Goal: Check status: Check status

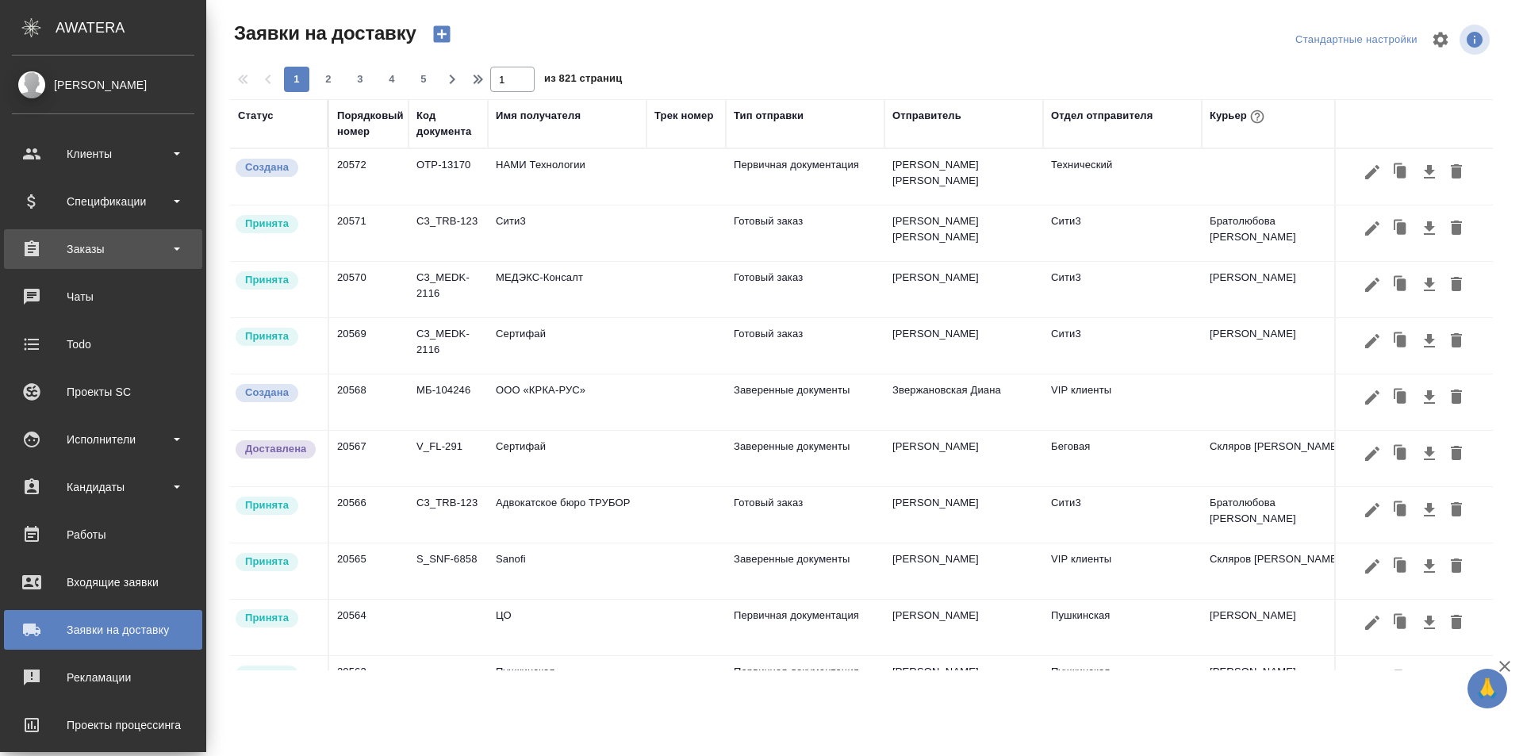
click at [75, 261] on div "Заказы" at bounding box center [103, 249] width 198 height 40
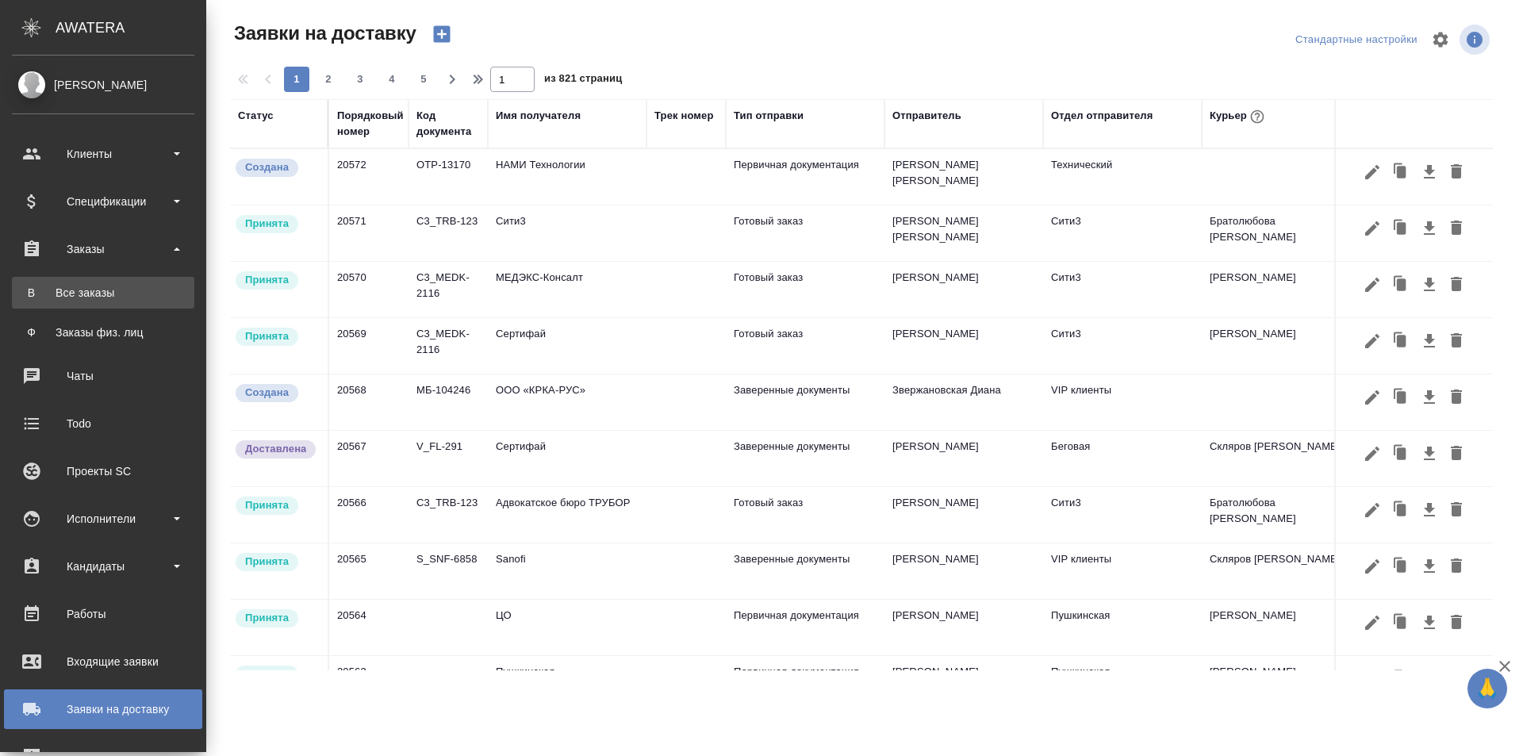
click at [102, 296] on div "Все заказы" at bounding box center [103, 293] width 167 height 16
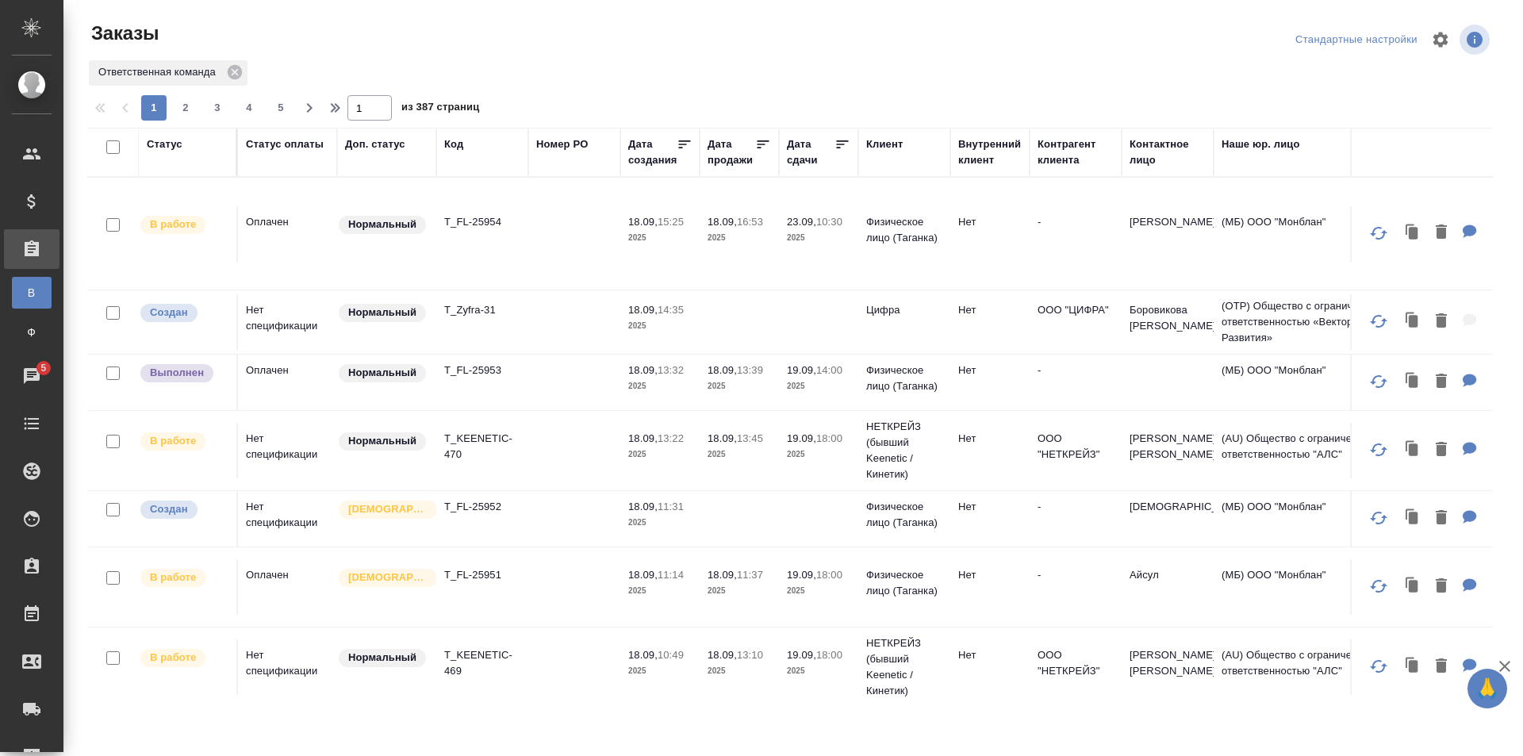
click at [1084, 584] on td "-" at bounding box center [1076, 587] width 92 height 56
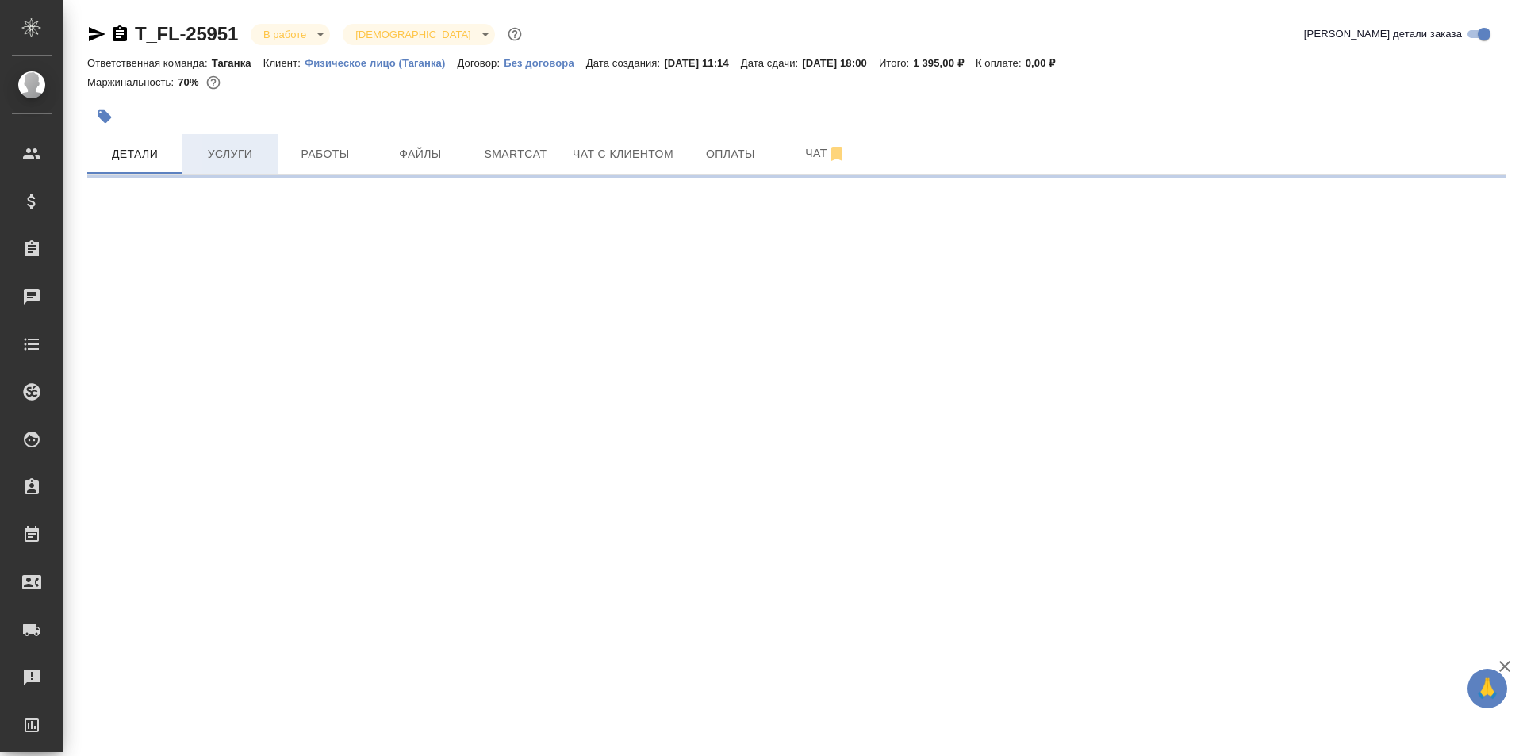
select select "RU"
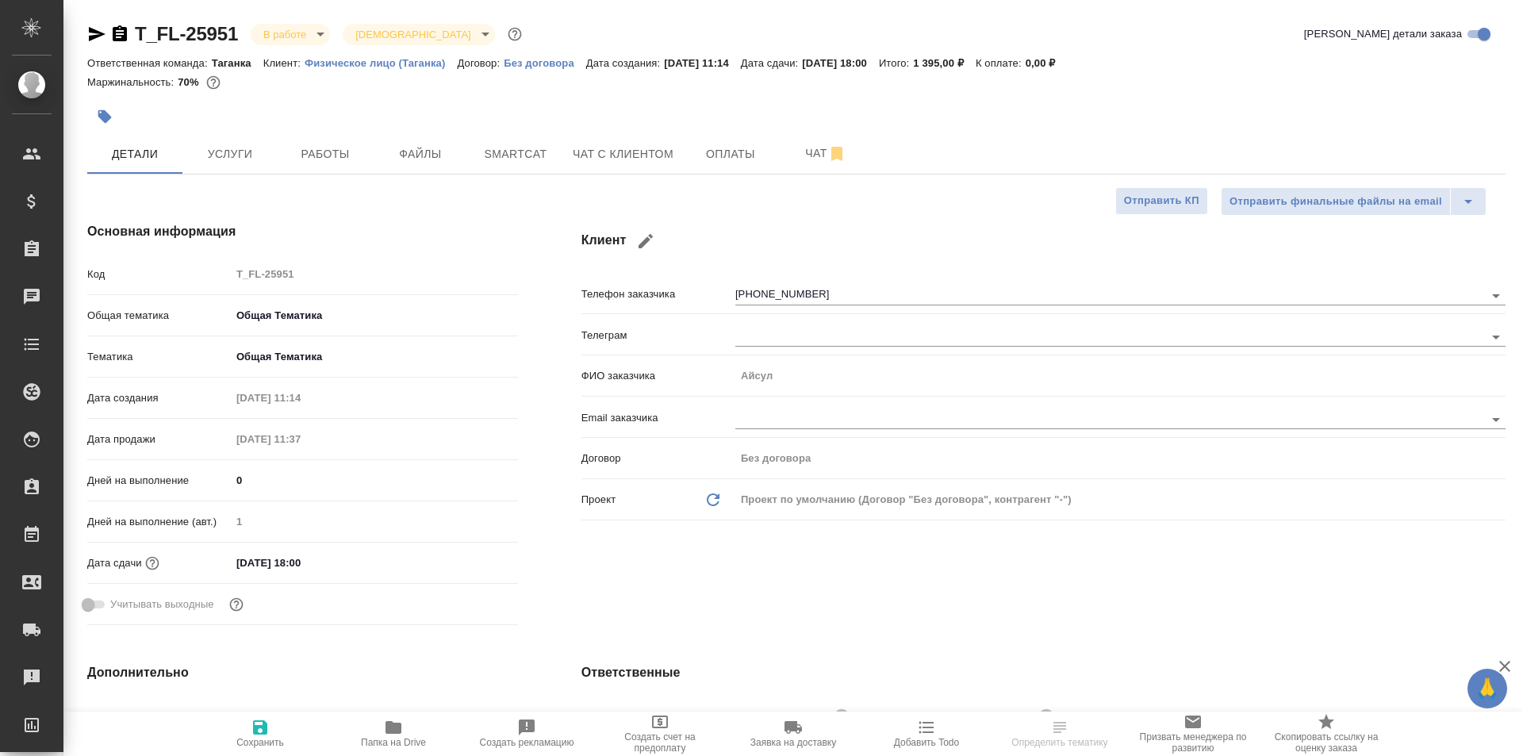
type textarea "x"
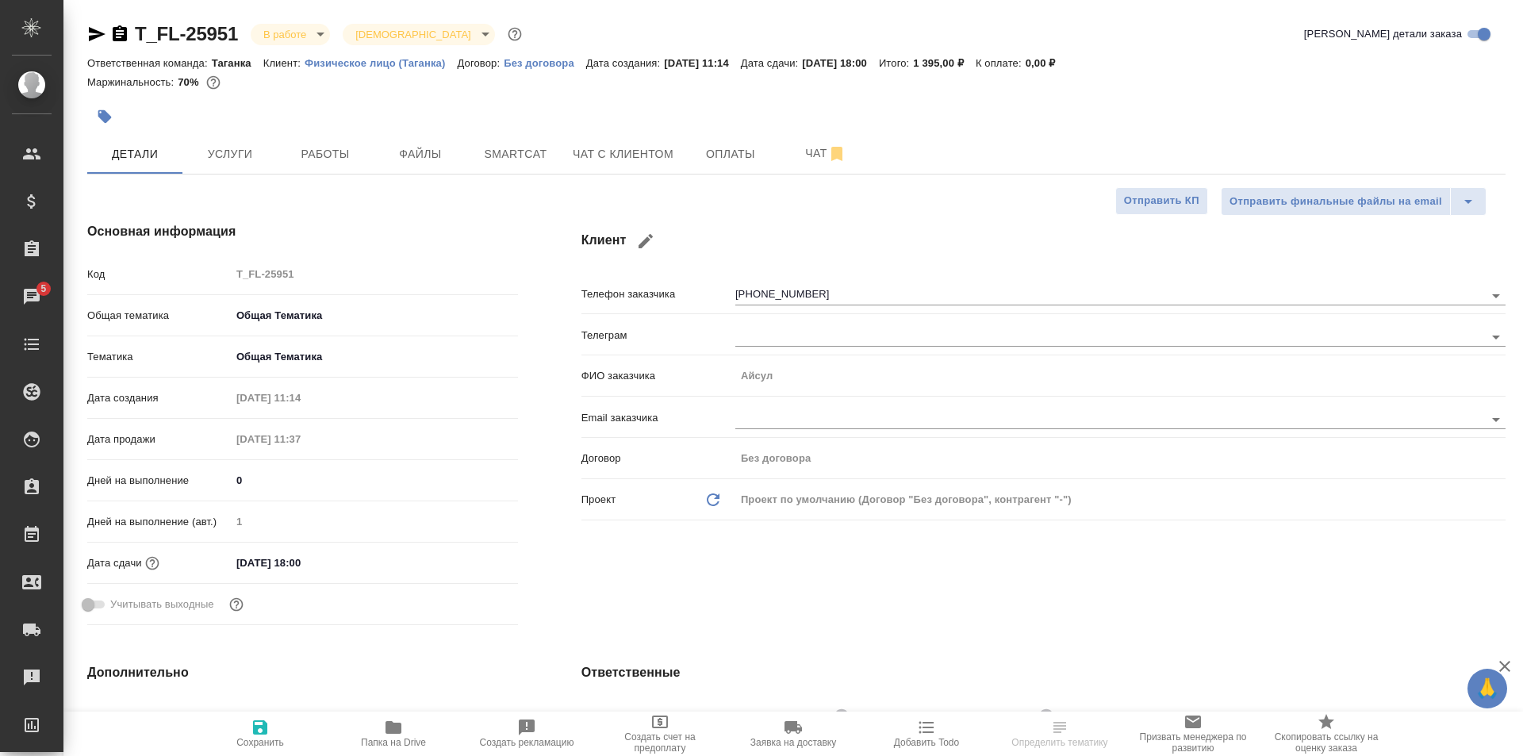
type textarea "x"
click at [221, 170] on button "Услуги" at bounding box center [229, 154] width 95 height 40
